Goal: Task Accomplishment & Management: Manage account settings

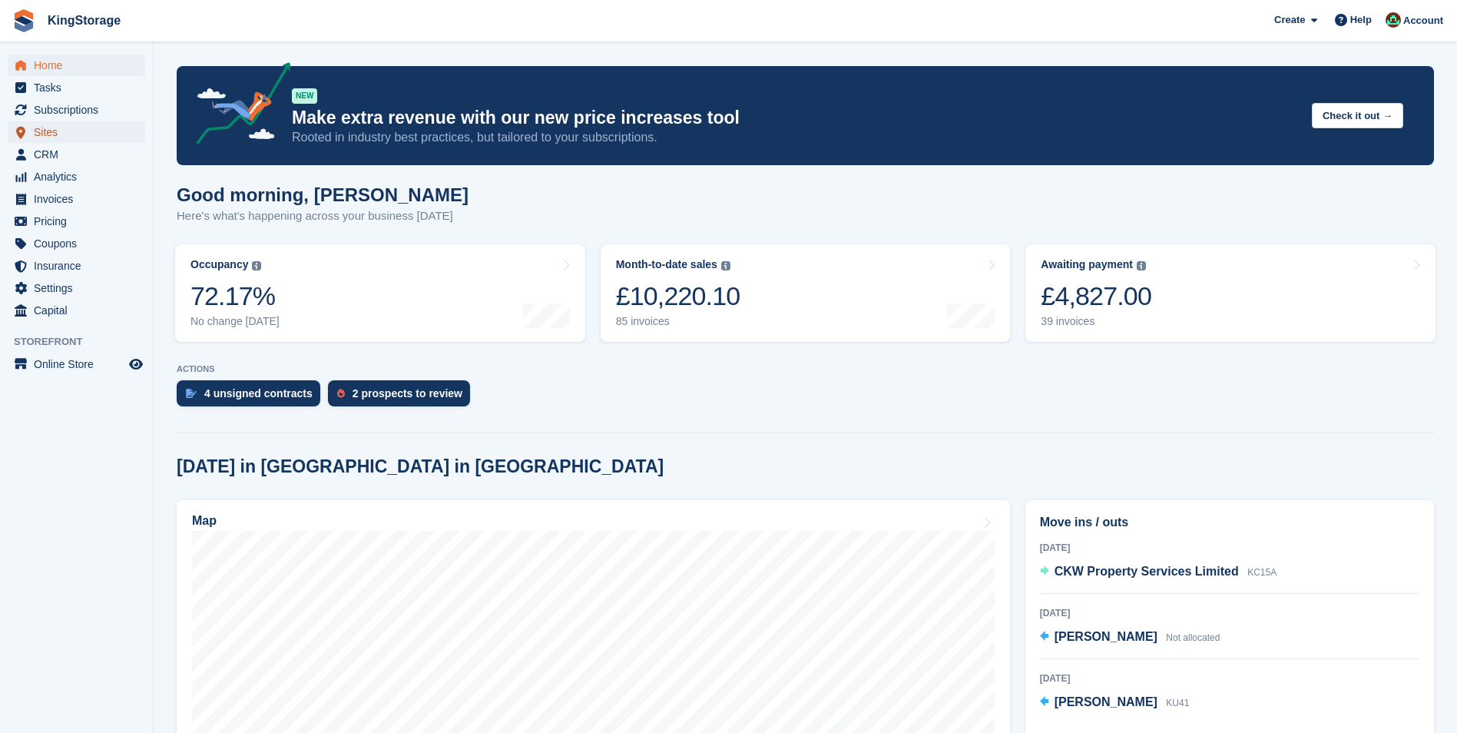
click at [44, 130] on span "Sites" at bounding box center [80, 132] width 92 height 22
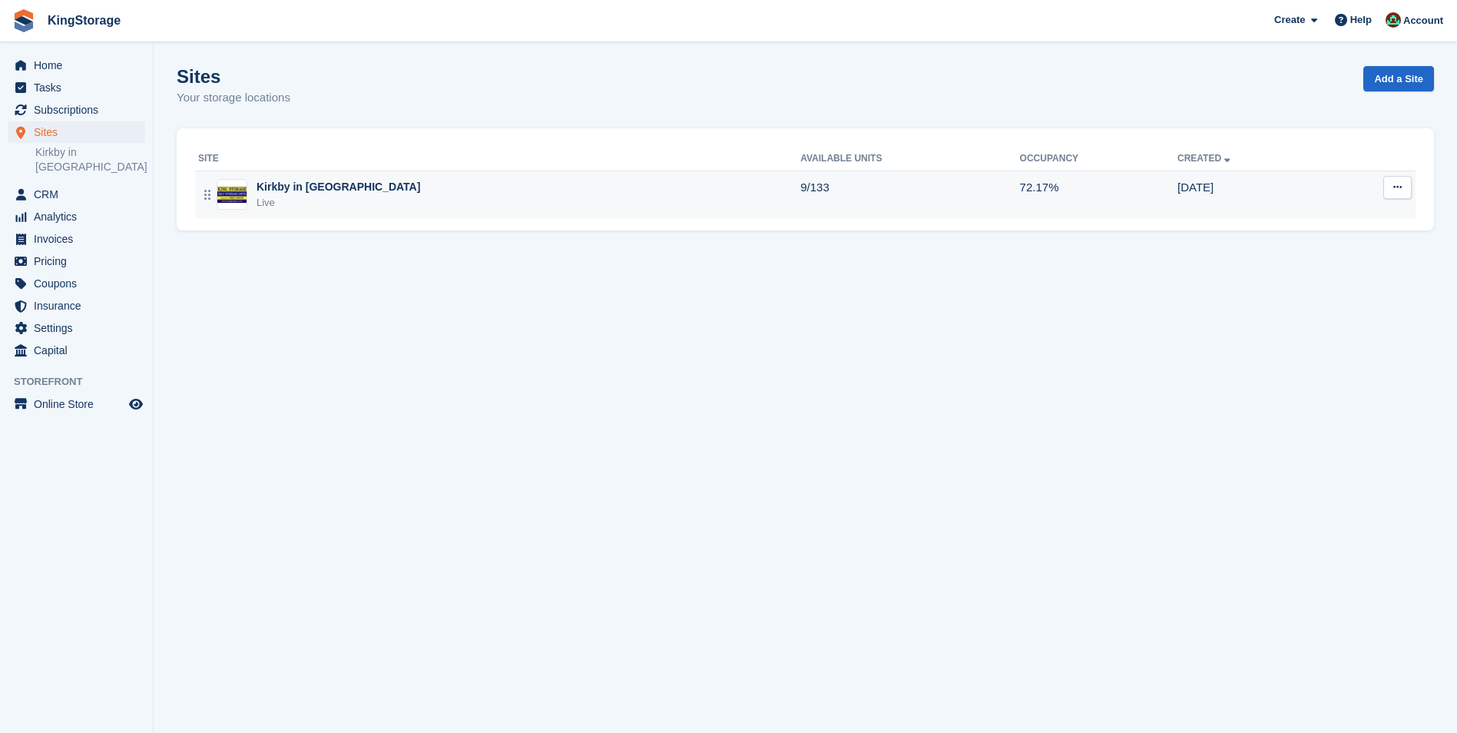
click at [270, 182] on div "Kirkby in [GEOGRAPHIC_DATA]" at bounding box center [339, 187] width 164 height 16
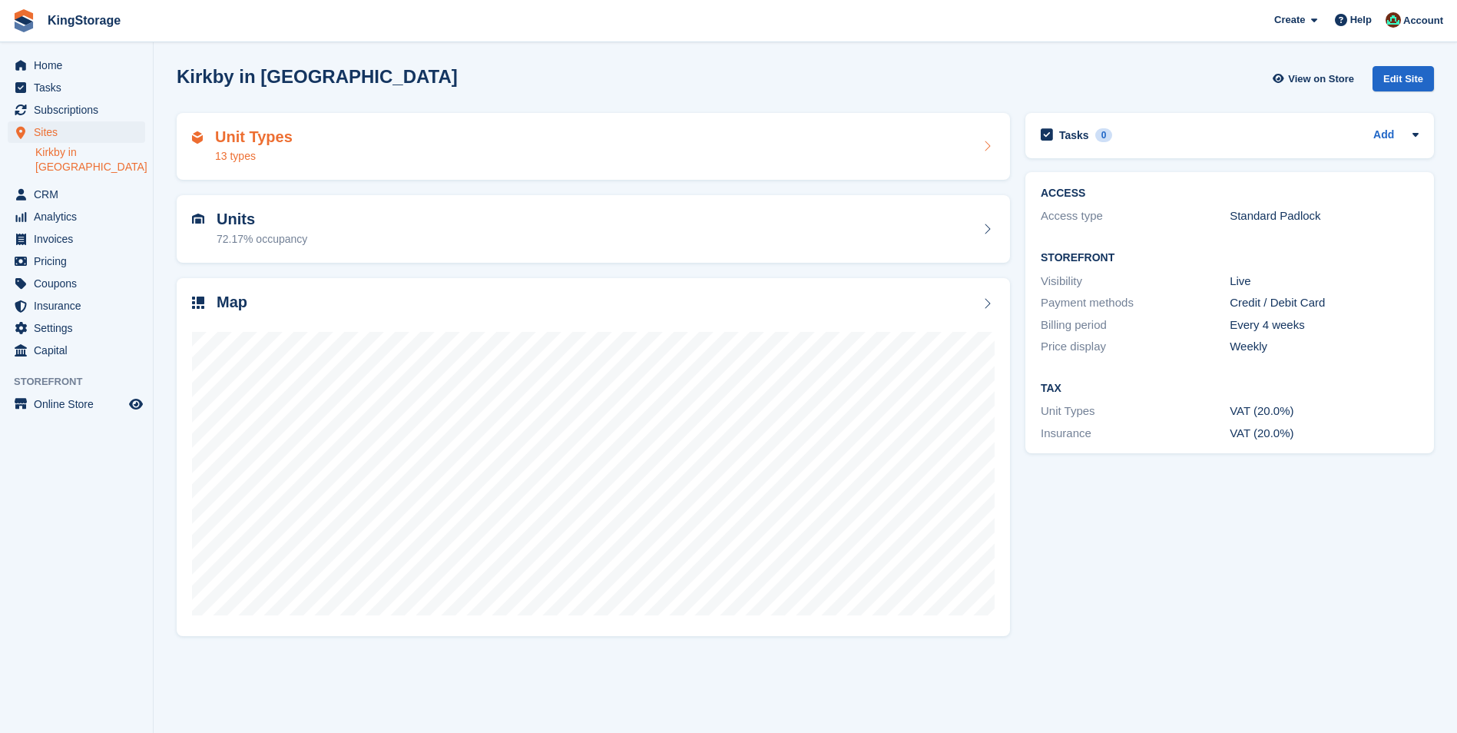
click at [240, 152] on div "13 types" at bounding box center [254, 156] width 78 height 16
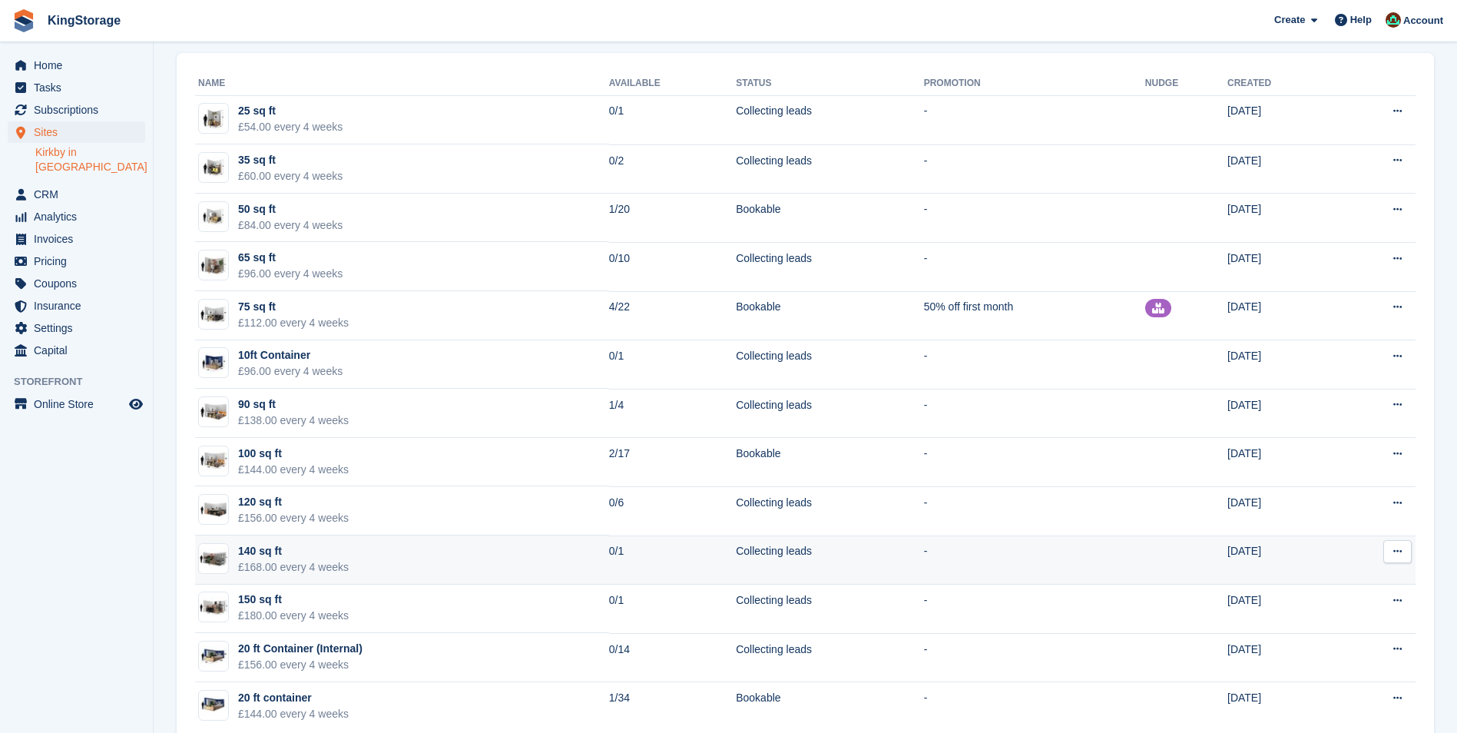
scroll to position [196, 0]
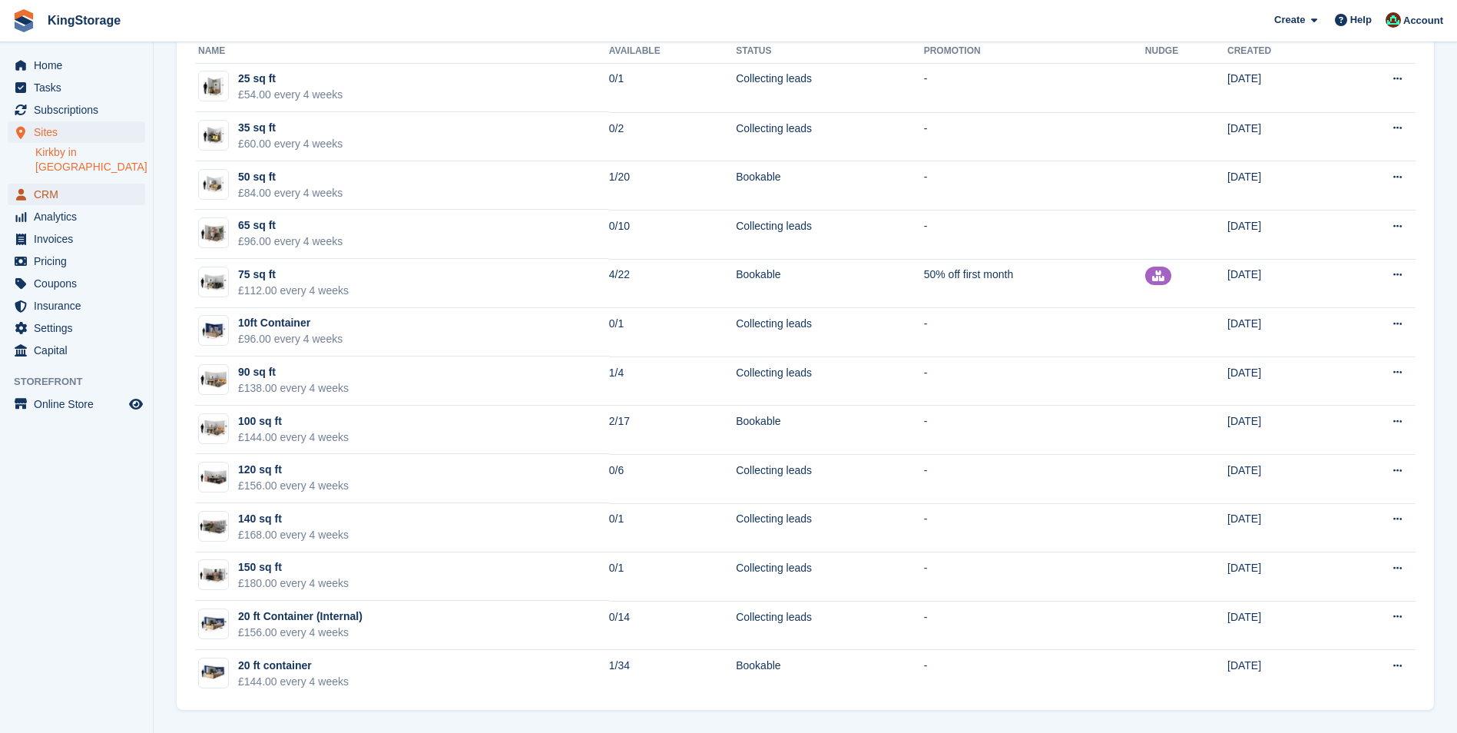
click at [51, 184] on span "CRM" at bounding box center [80, 195] width 92 height 22
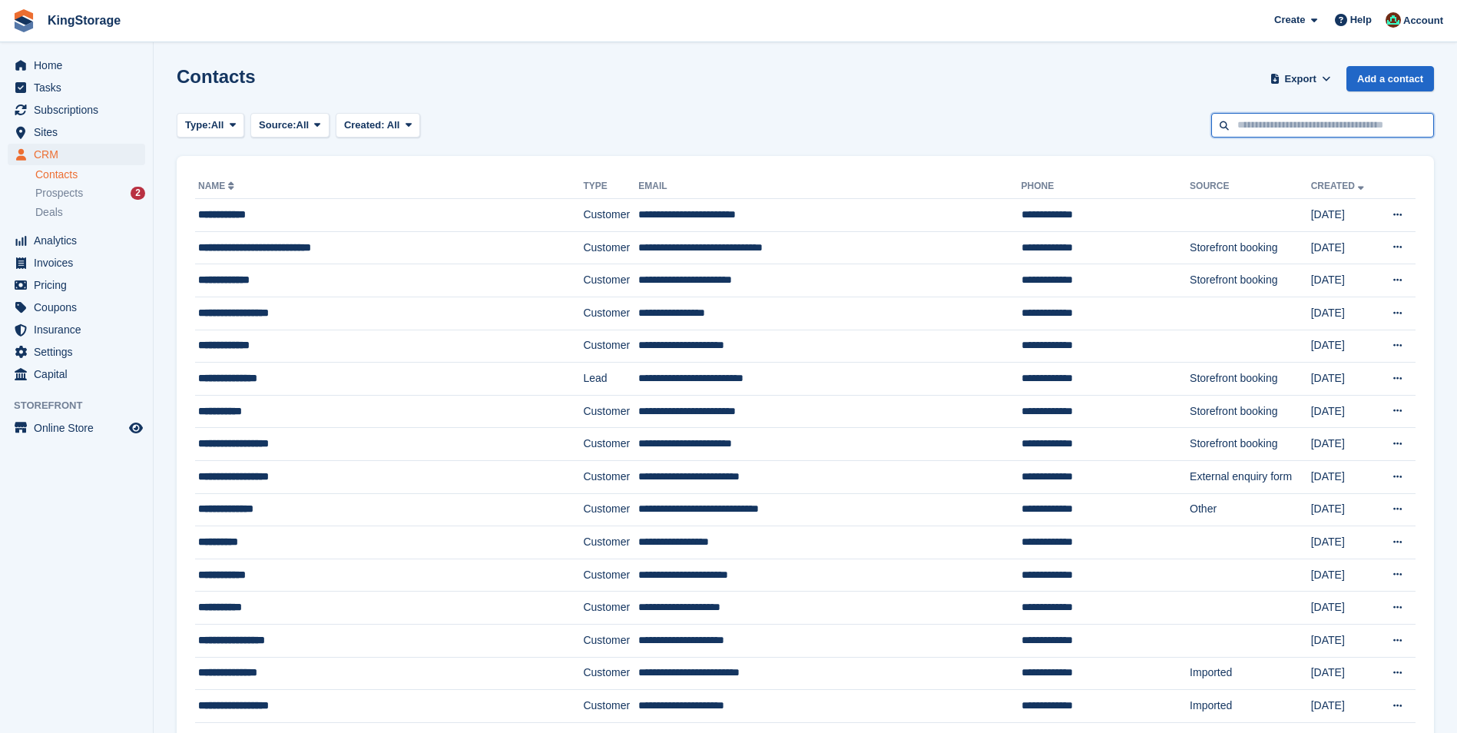
click at [1273, 121] on input "text" at bounding box center [1322, 125] width 223 height 25
type input "******"
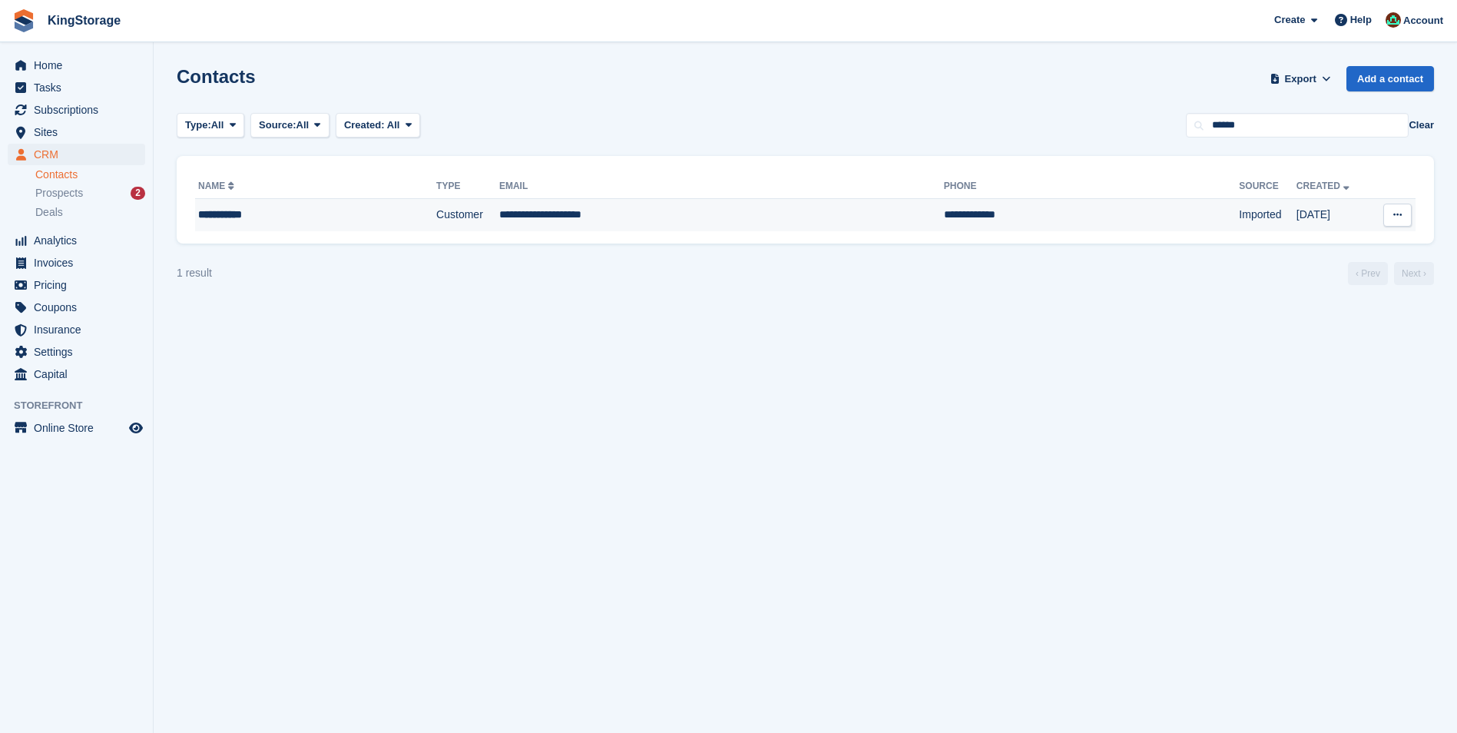
click at [354, 217] on div "**********" at bounding box center [286, 215] width 176 height 16
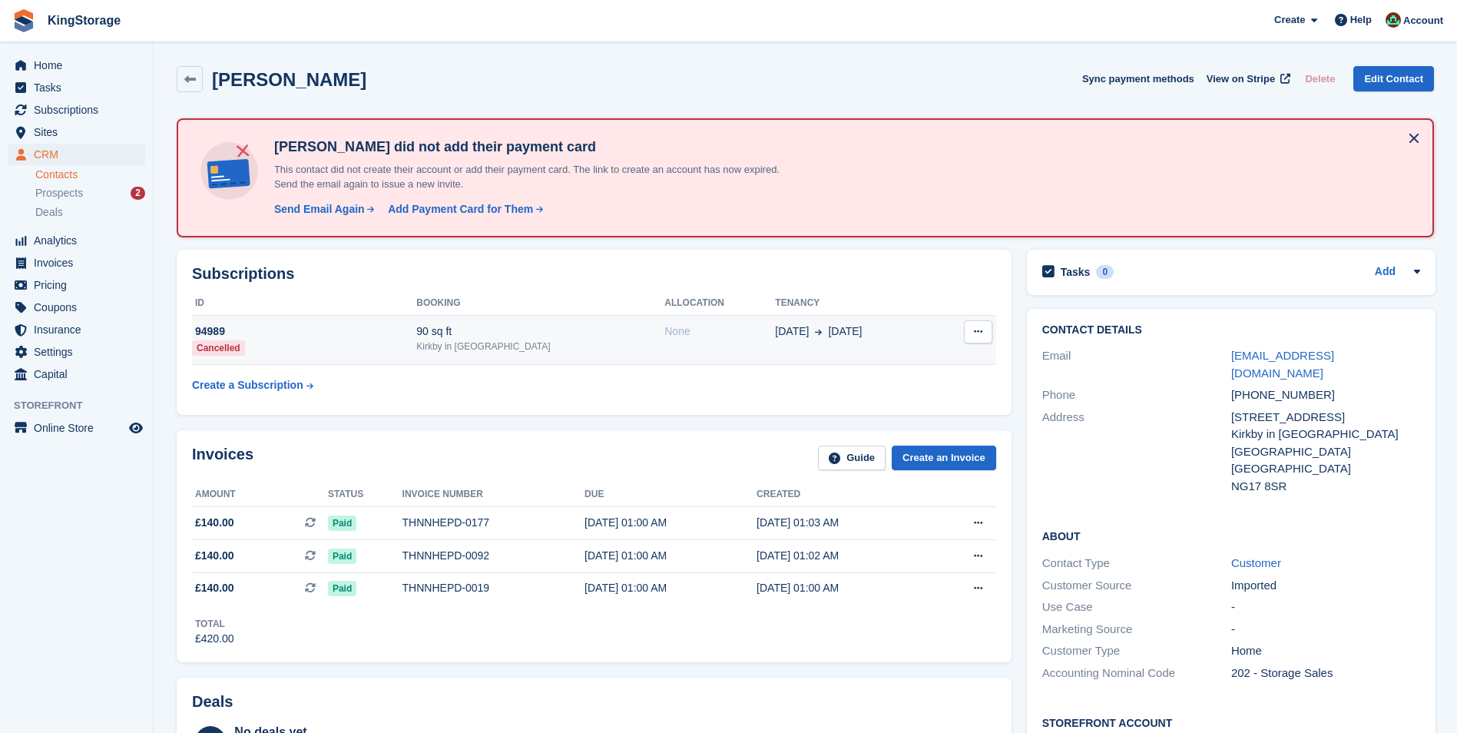
click at [519, 347] on div "Kirkby in [GEOGRAPHIC_DATA]" at bounding box center [540, 346] width 248 height 14
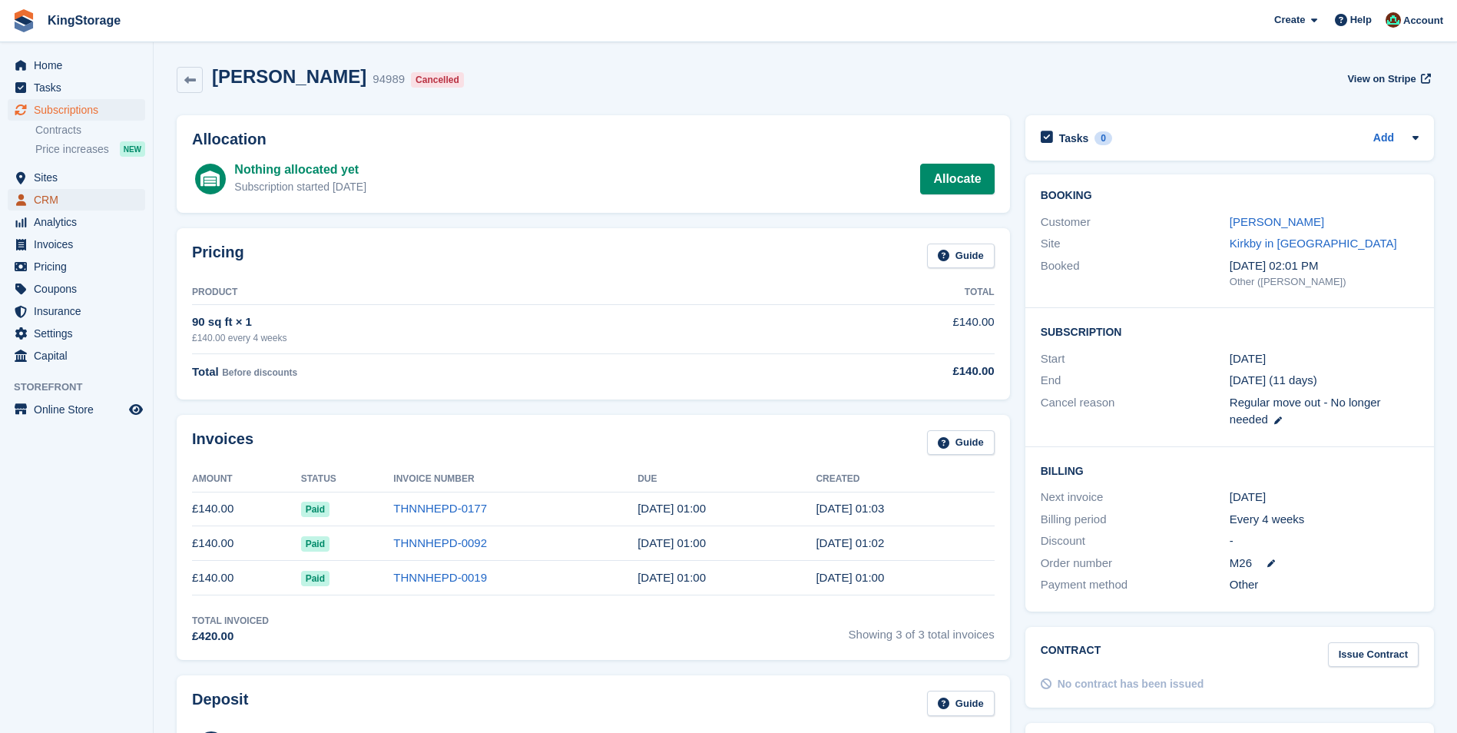
click at [54, 205] on span "CRM" at bounding box center [80, 200] width 92 height 22
click at [65, 195] on span "CRM" at bounding box center [80, 200] width 92 height 22
click at [1275, 222] on link "[PERSON_NAME]" at bounding box center [1277, 221] width 94 height 13
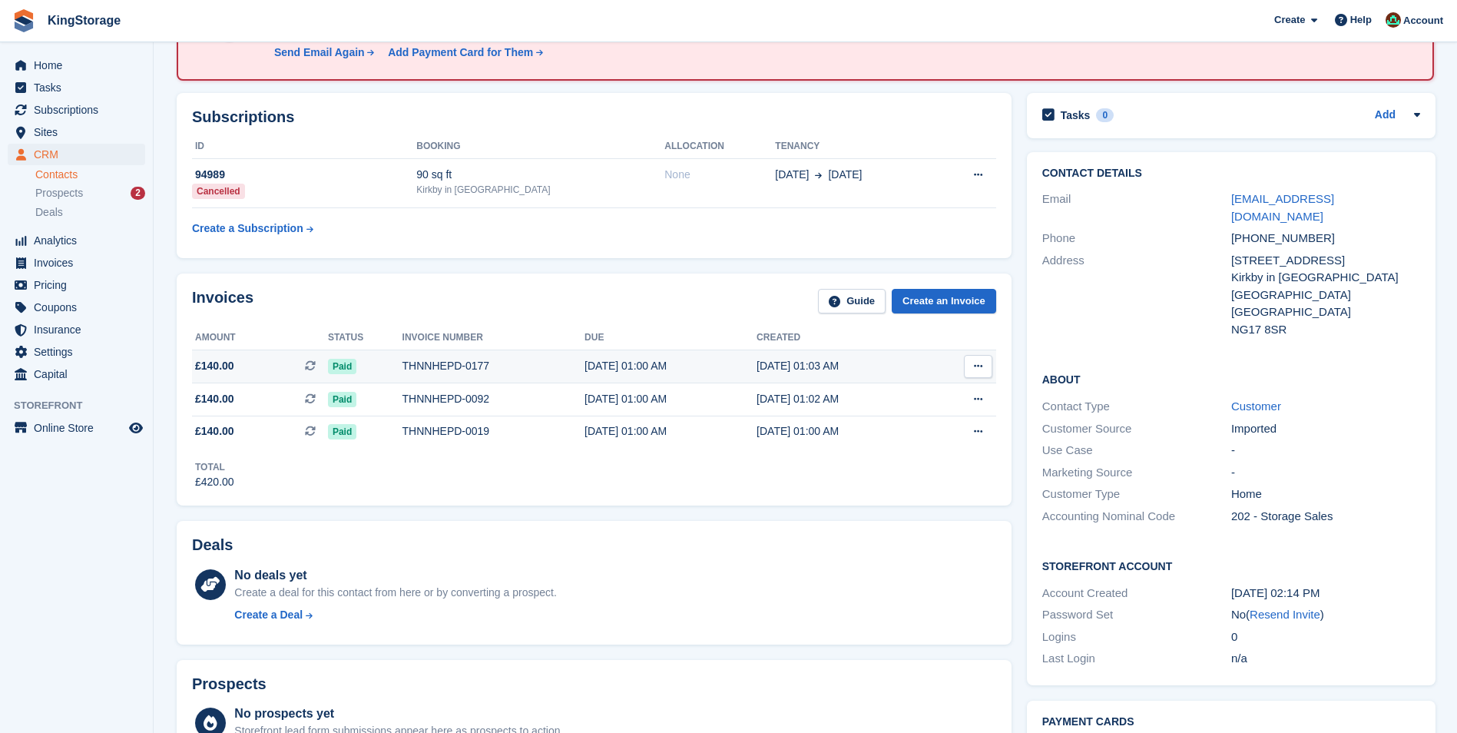
scroll to position [154, 0]
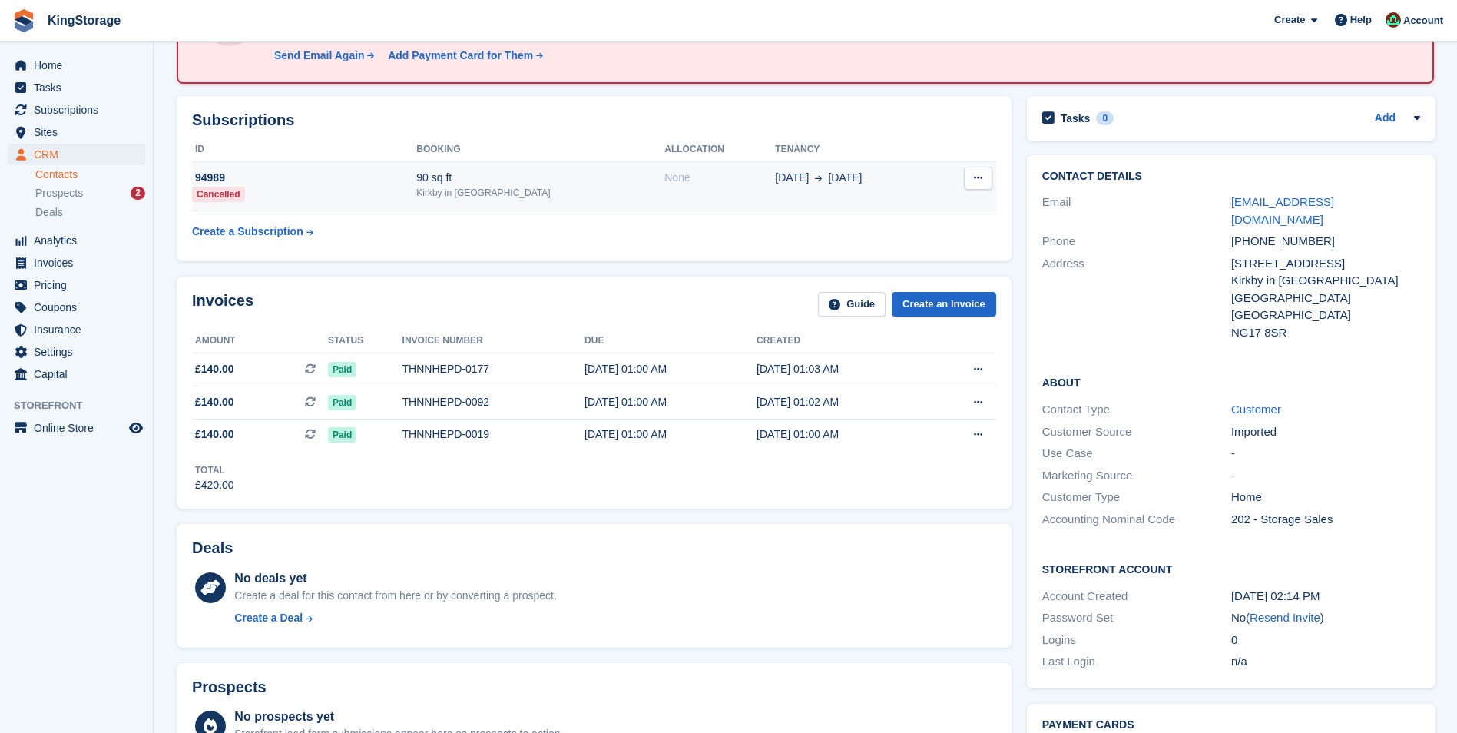
click at [485, 190] on div "Kirkby in [GEOGRAPHIC_DATA]" at bounding box center [540, 193] width 248 height 14
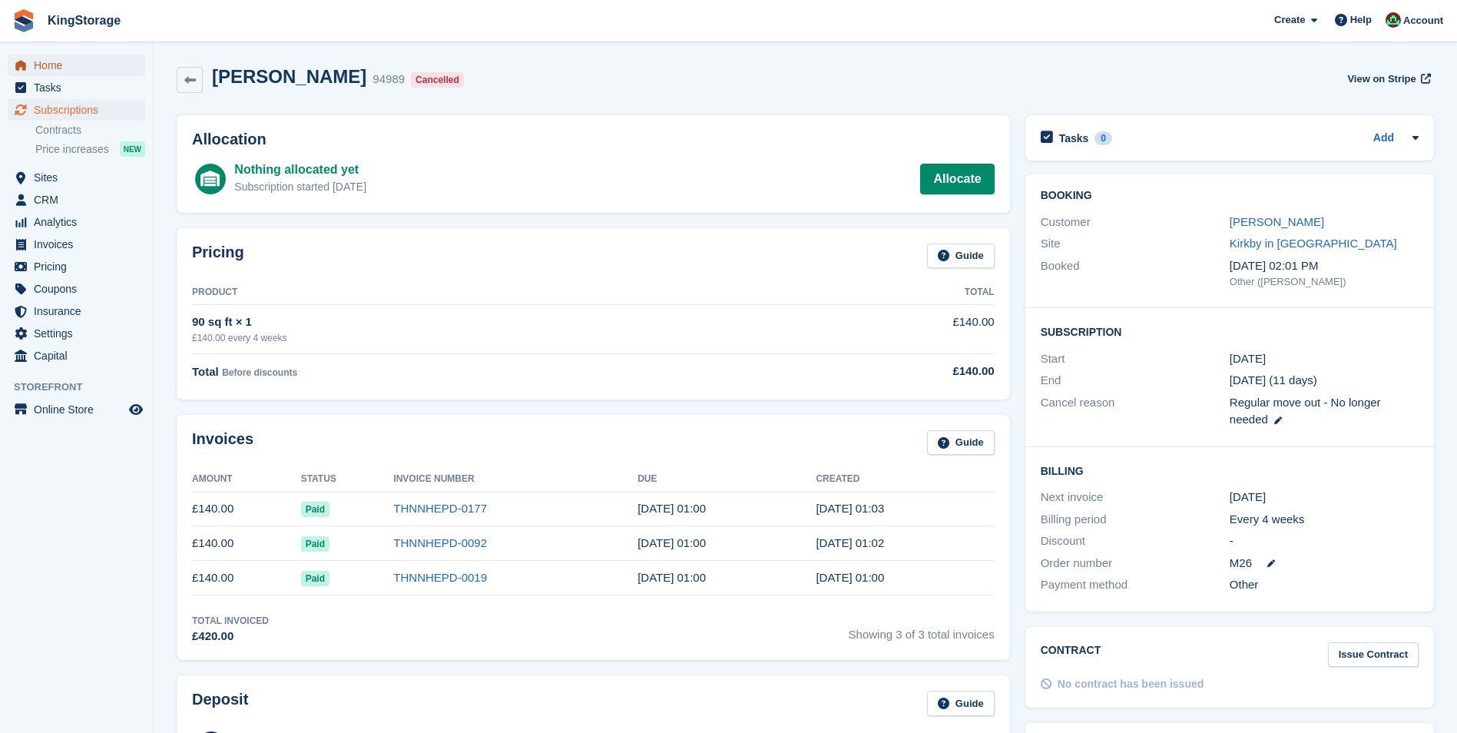
click at [69, 67] on span "Home" at bounding box center [80, 66] width 92 height 22
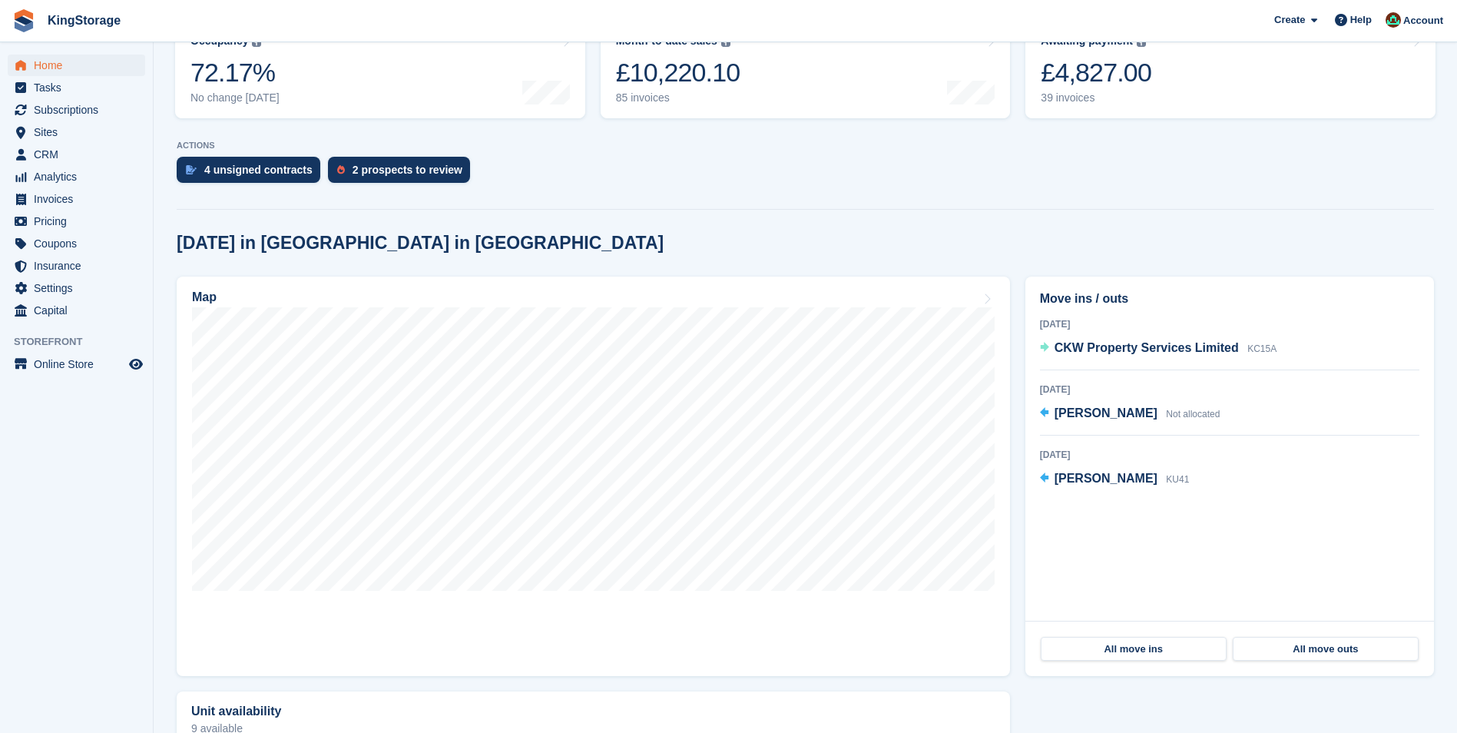
scroll to position [230, 0]
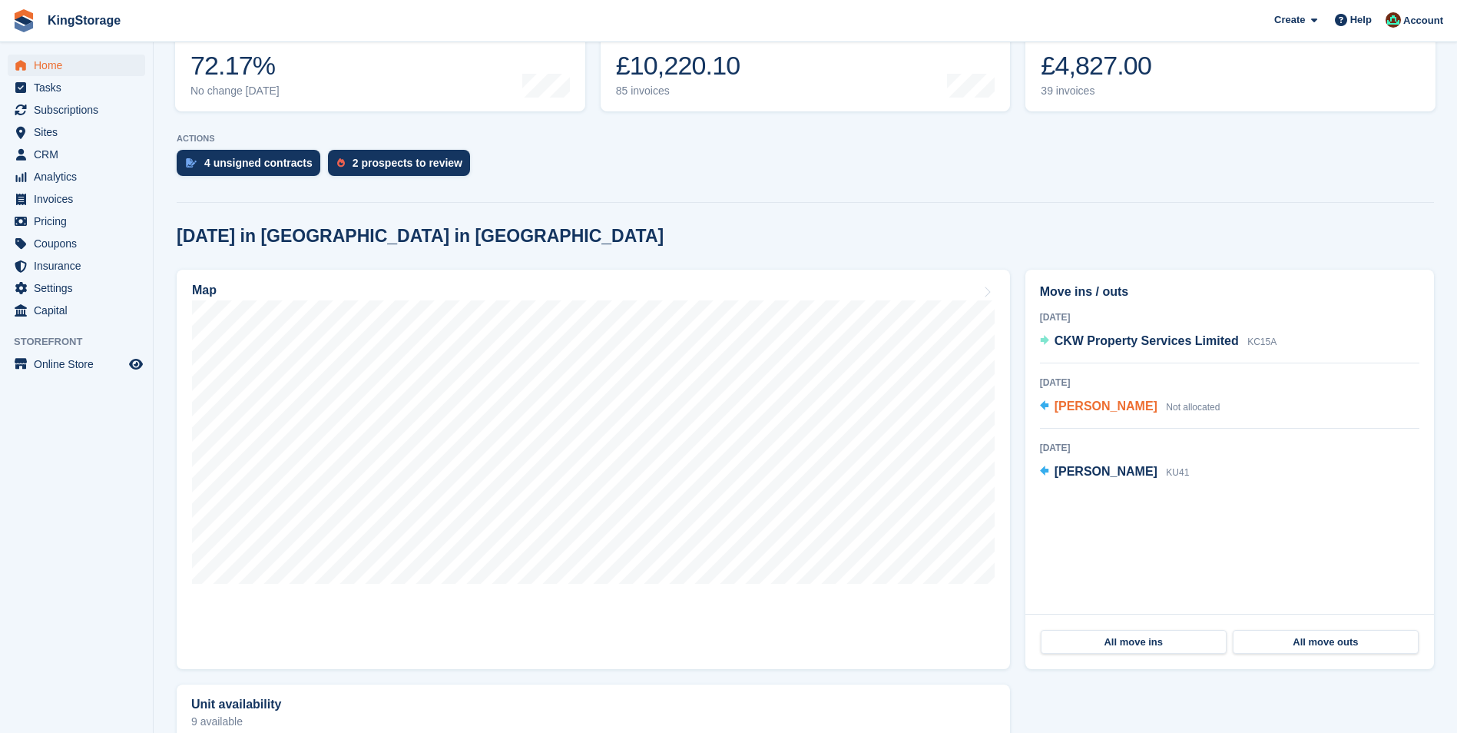
click at [1088, 403] on span "[PERSON_NAME]" at bounding box center [1105, 405] width 103 height 13
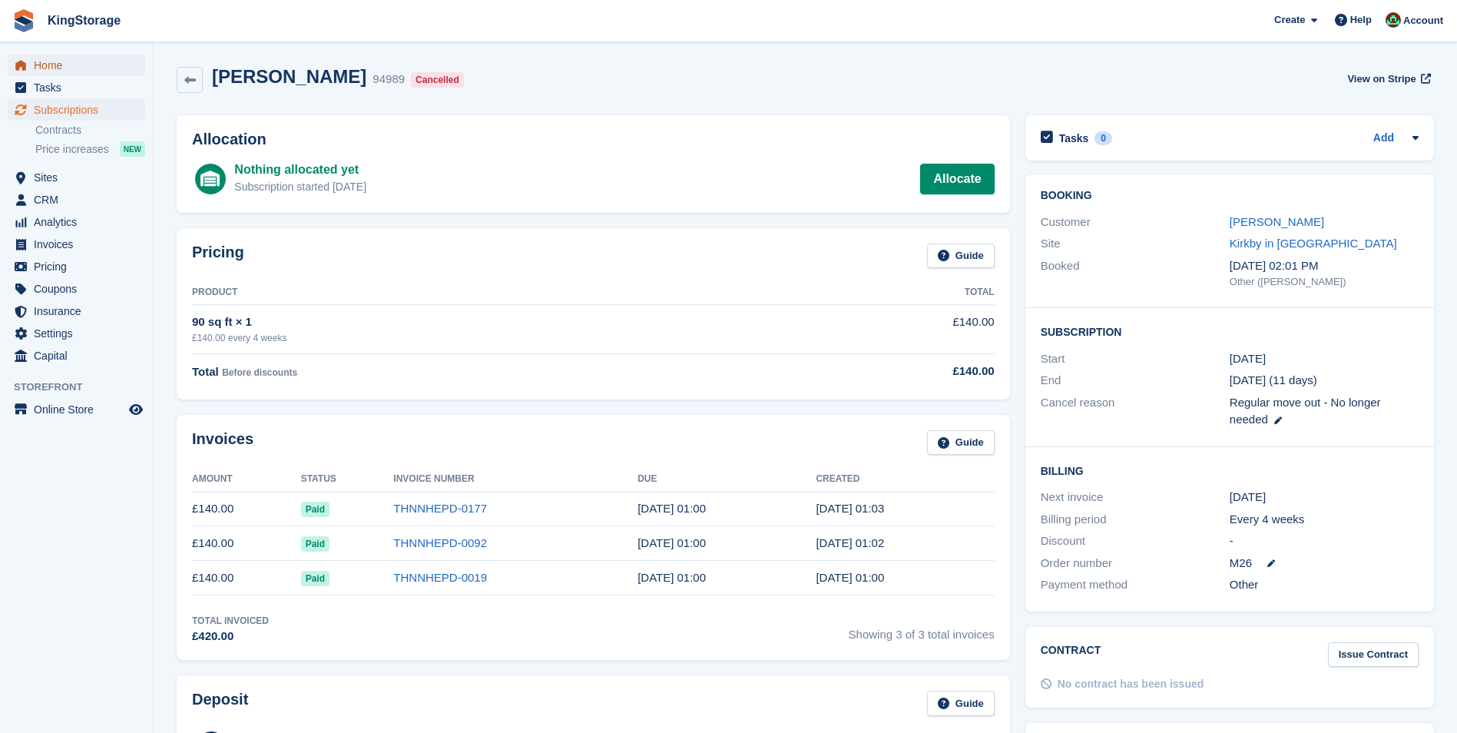
click at [56, 71] on span "Home" at bounding box center [80, 66] width 92 height 22
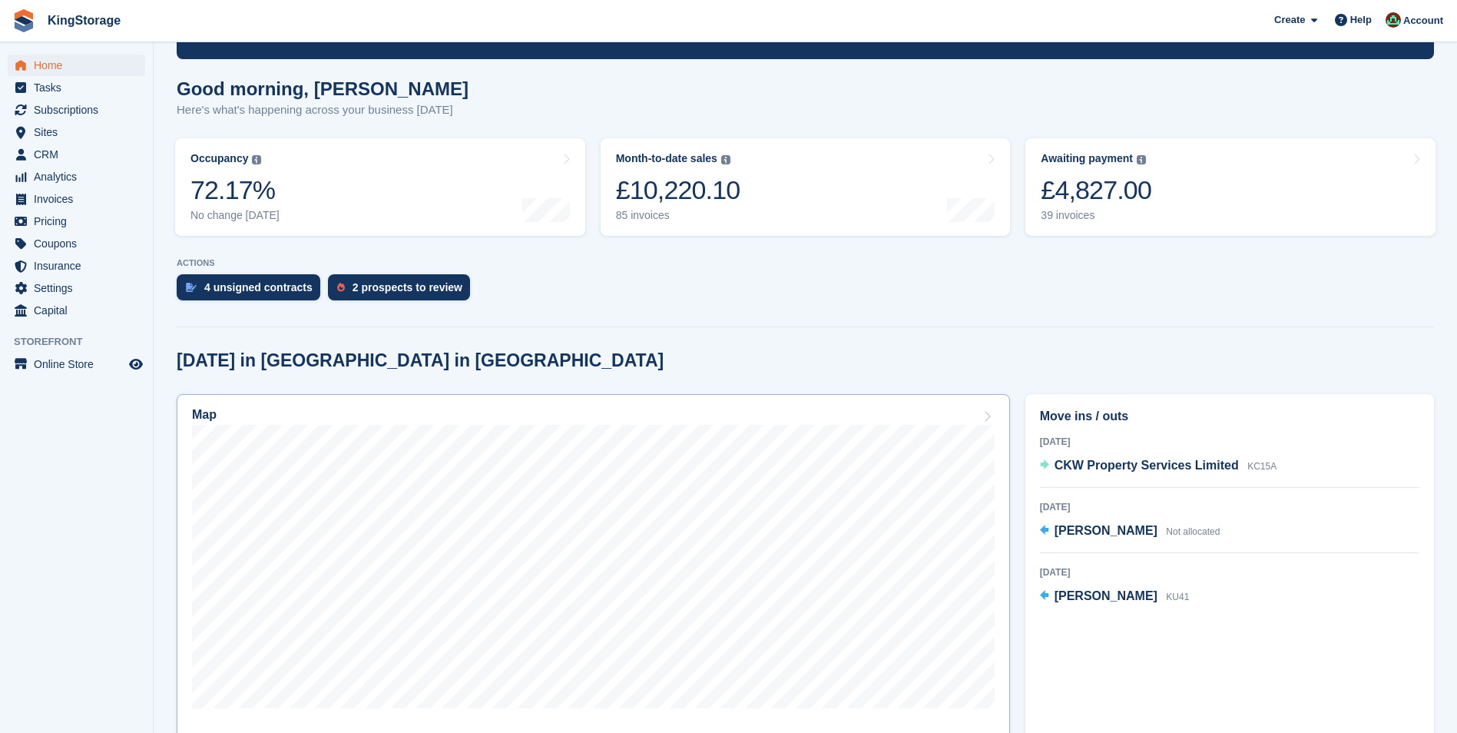
scroll to position [154, 0]
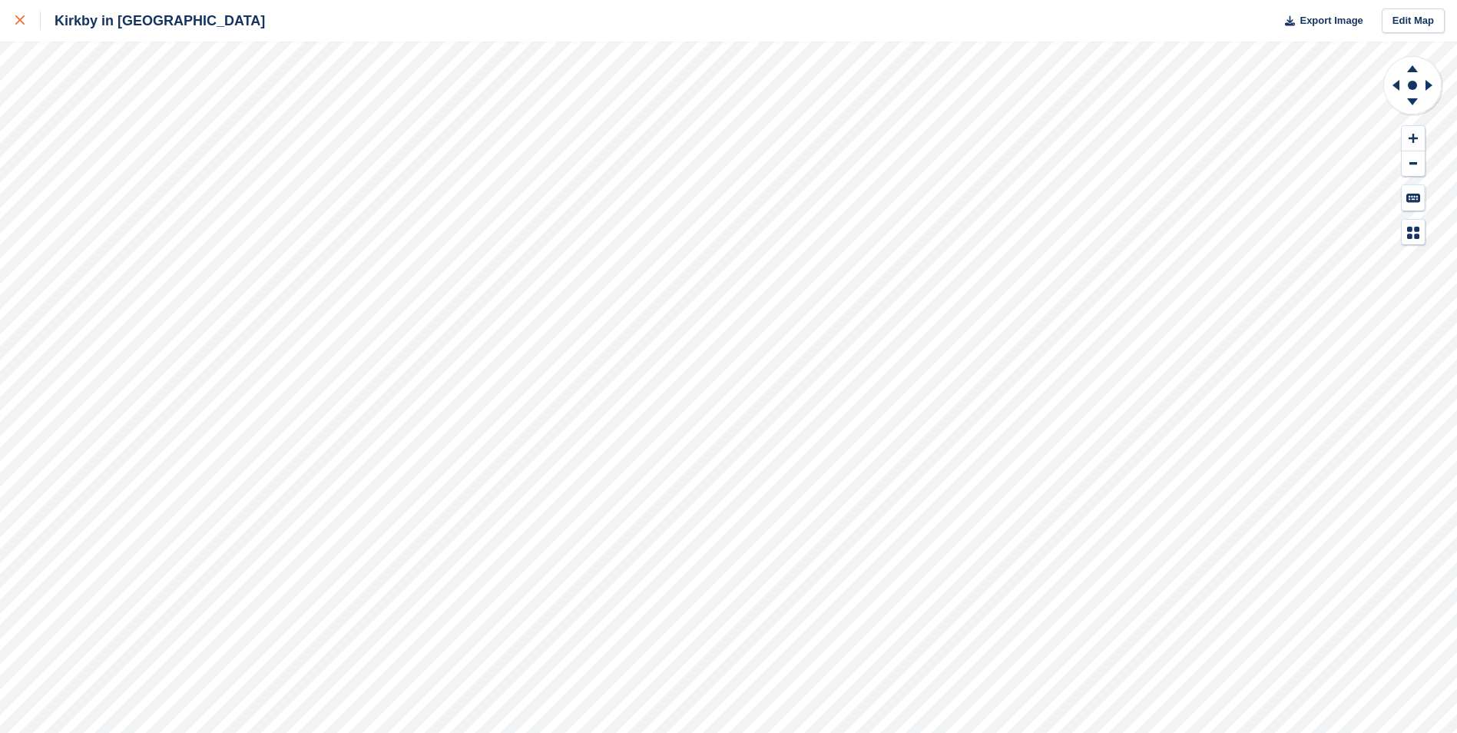
click at [27, 26] on div at bounding box center [27, 21] width 25 height 18
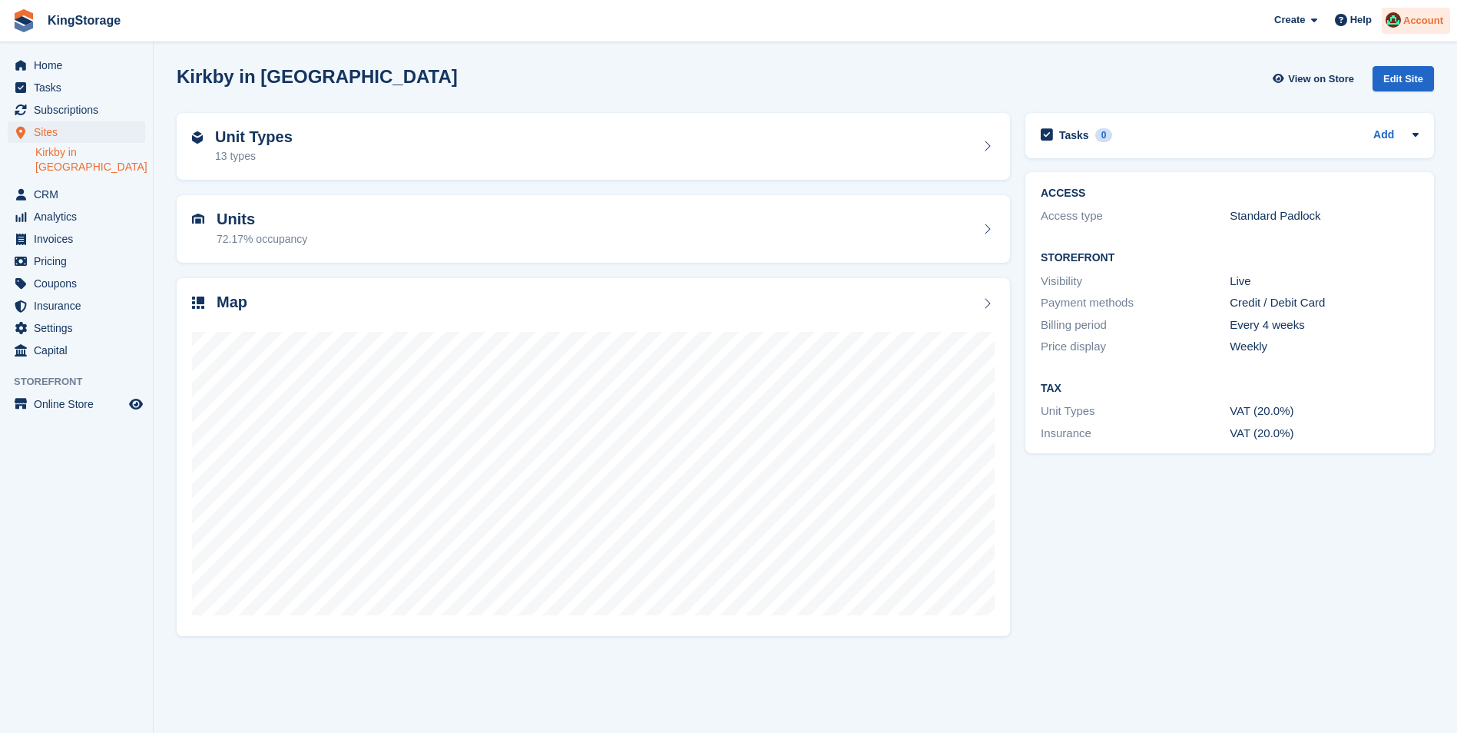
click at [1421, 22] on span "Account" at bounding box center [1423, 20] width 40 height 15
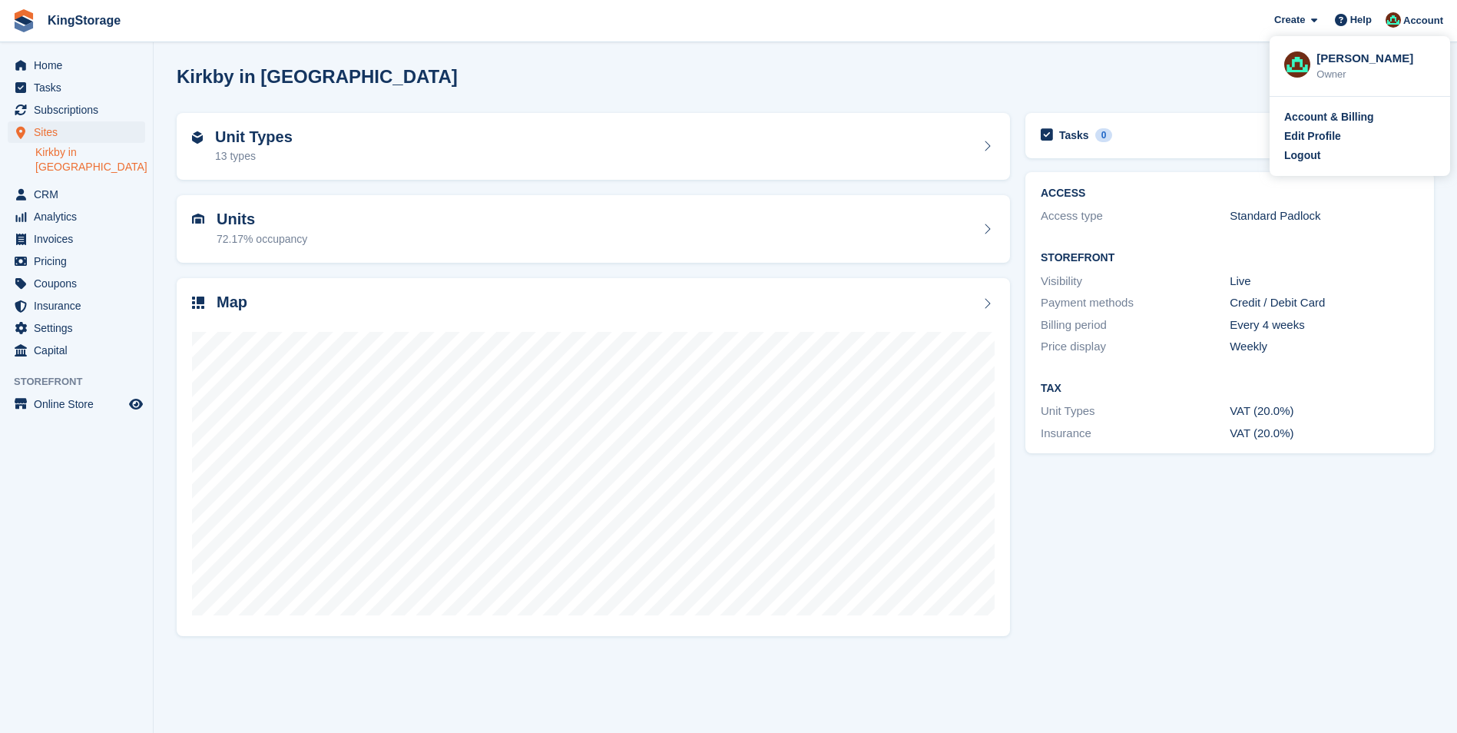
click at [1309, 165] on div "Account & Billing Edit Profile Logout" at bounding box center [1360, 136] width 180 height 79
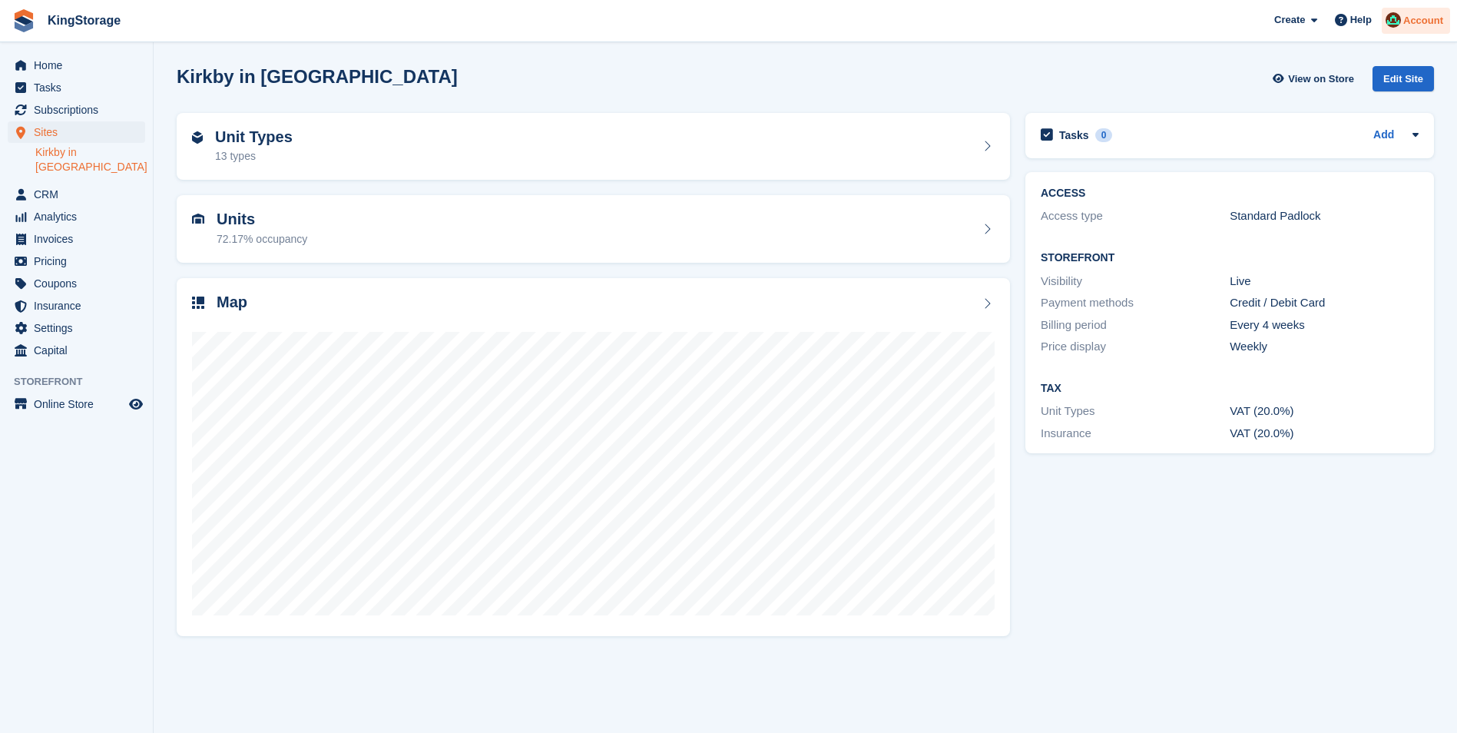
click at [1399, 20] on img at bounding box center [1392, 19] width 15 height 15
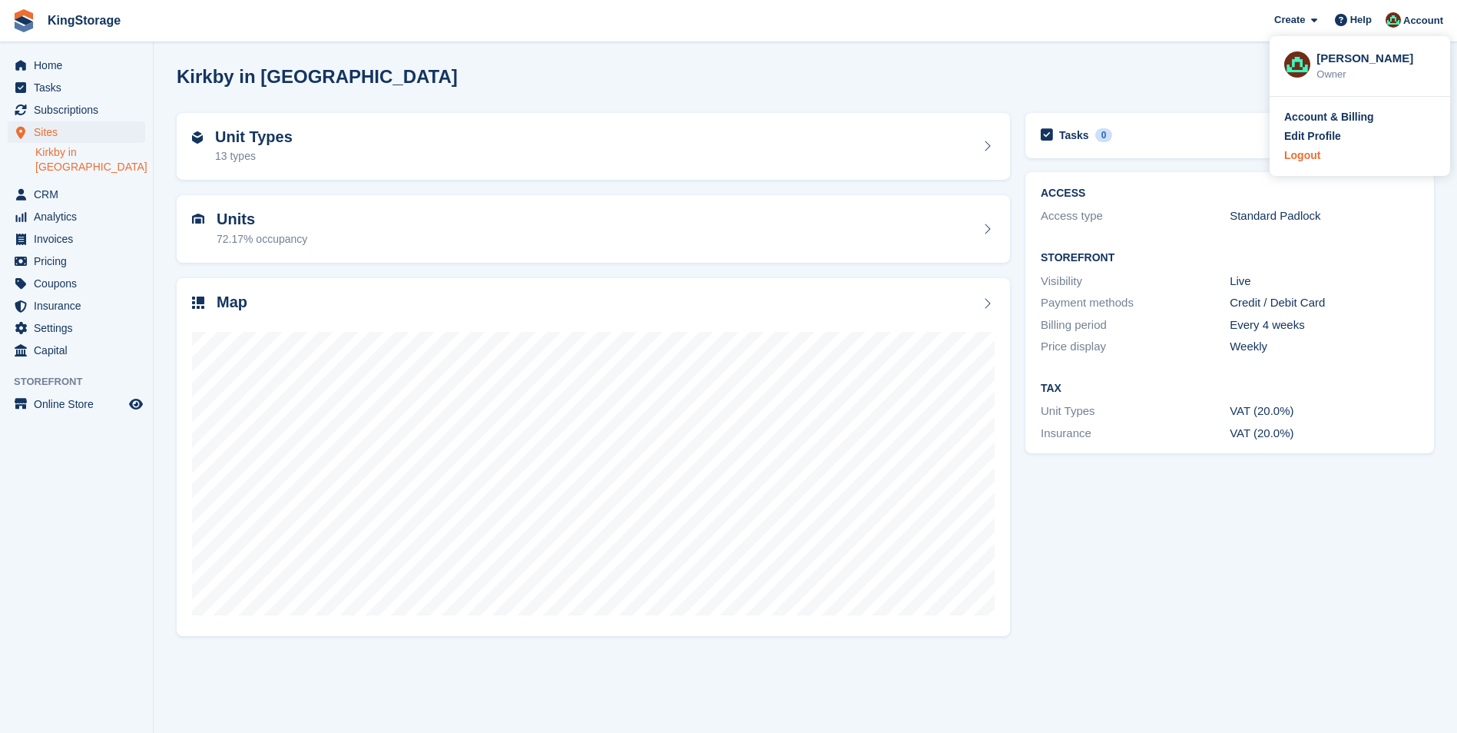
click at [1297, 158] on div "Logout" at bounding box center [1302, 155] width 36 height 16
